Goal: Check status: Check status

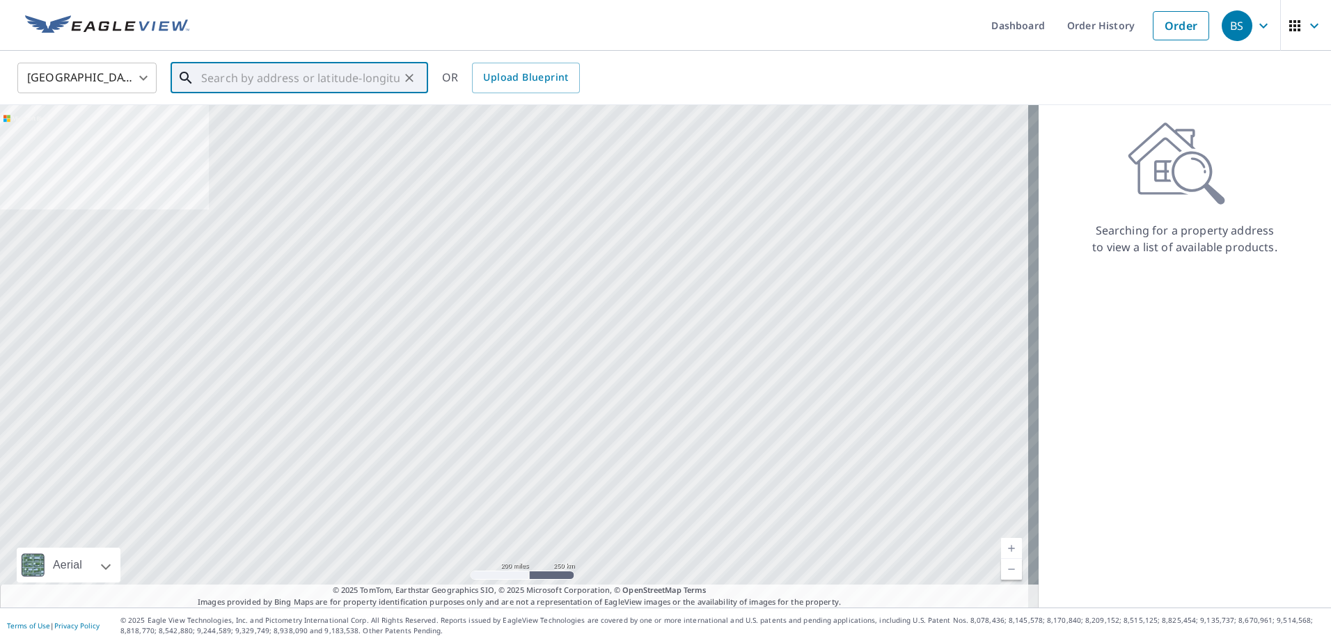
click at [243, 74] on input "text" at bounding box center [300, 77] width 198 height 39
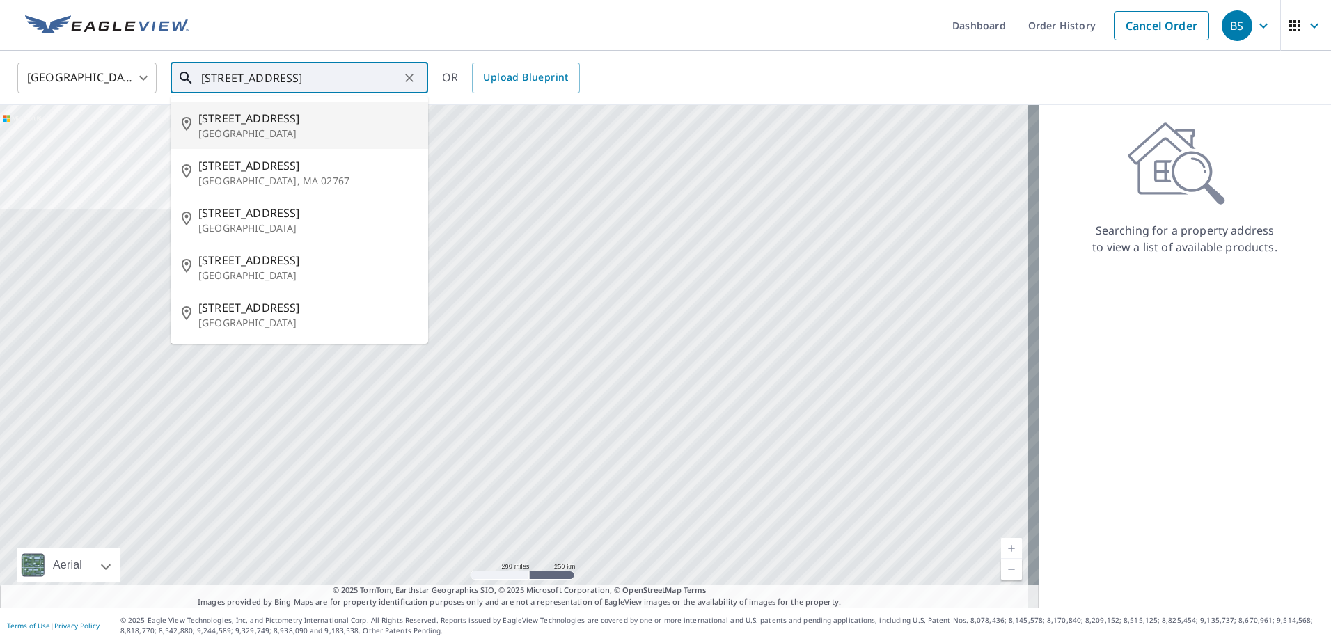
click at [285, 130] on p "[GEOGRAPHIC_DATA]" at bounding box center [307, 134] width 219 height 14
type input "[STREET_ADDRESS]"
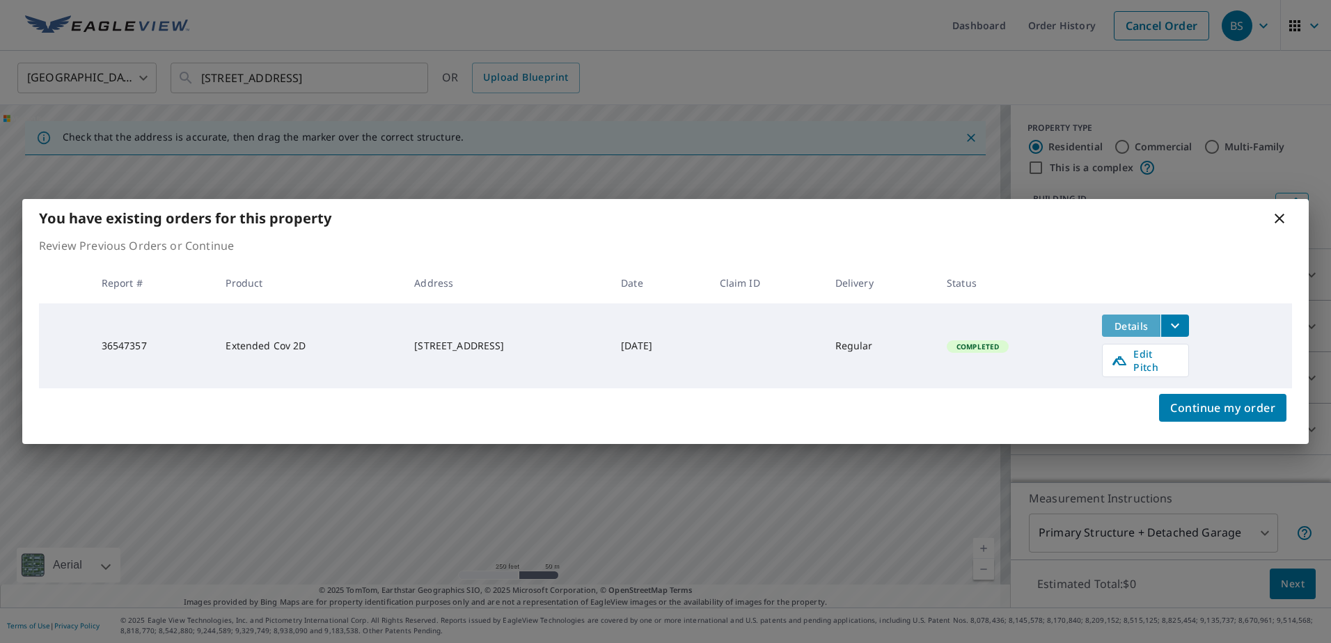
click at [1146, 329] on span "Details" at bounding box center [1131, 326] width 42 height 13
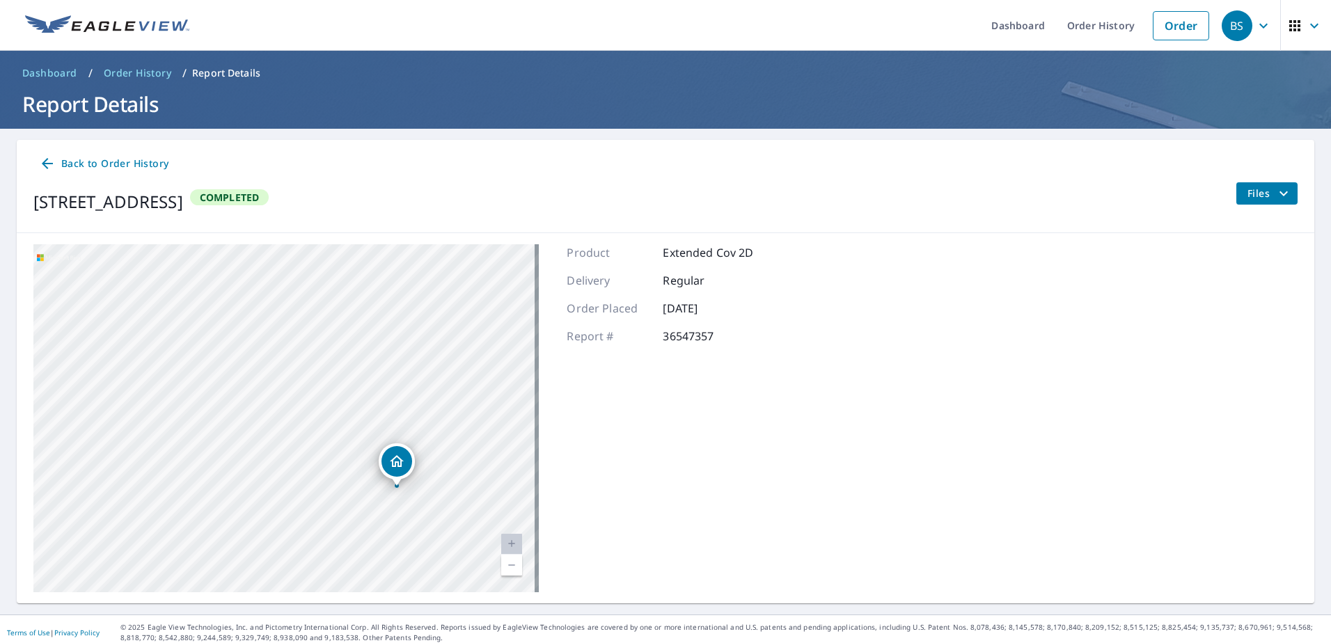
drag, startPoint x: 322, startPoint y: 414, endPoint x: 432, endPoint y: 496, distance: 136.7
click at [432, 496] on div "[STREET_ADDRESS]" at bounding box center [285, 418] width 505 height 348
drag, startPoint x: 303, startPoint y: 330, endPoint x: 345, endPoint y: 435, distance: 113.4
click at [345, 435] on div "[STREET_ADDRESS]" at bounding box center [285, 418] width 505 height 348
drag, startPoint x: 367, startPoint y: 416, endPoint x: 326, endPoint y: 345, distance: 82.0
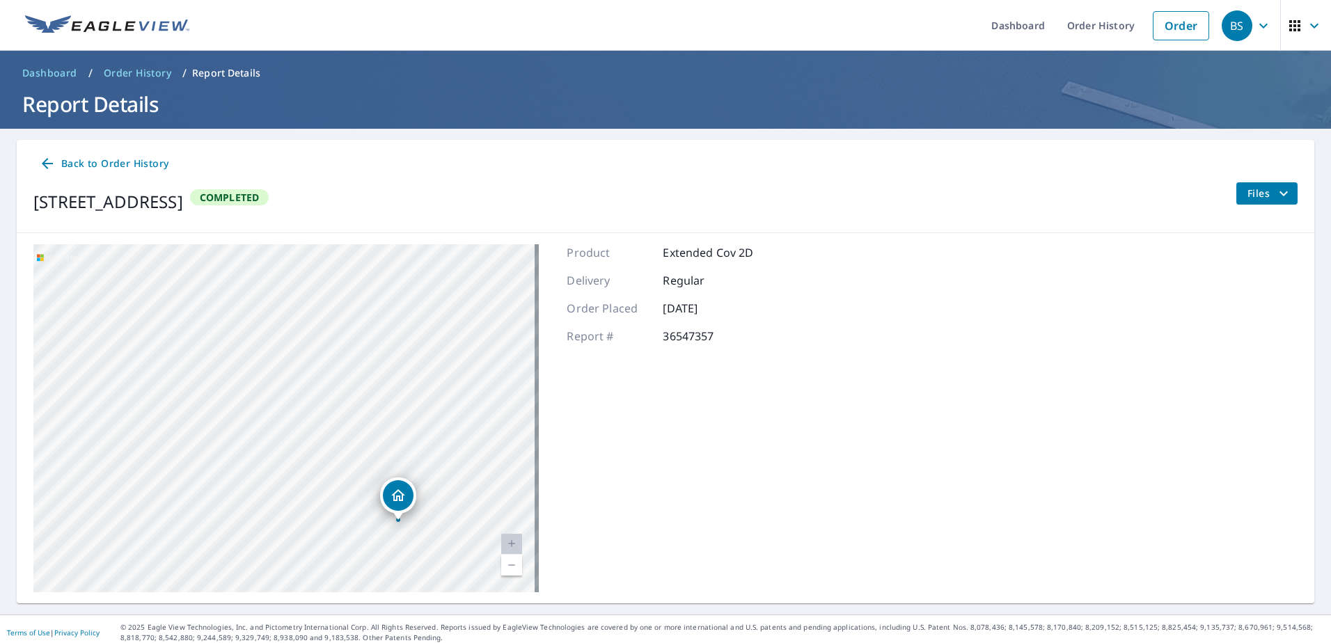
click at [326, 345] on div "[STREET_ADDRESS]" at bounding box center [285, 418] width 505 height 348
drag, startPoint x: 374, startPoint y: 401, endPoint x: 368, endPoint y: 408, distance: 9.4
click at [368, 408] on div "[STREET_ADDRESS]" at bounding box center [285, 418] width 505 height 348
